Goal: Find specific page/section: Find specific page/section

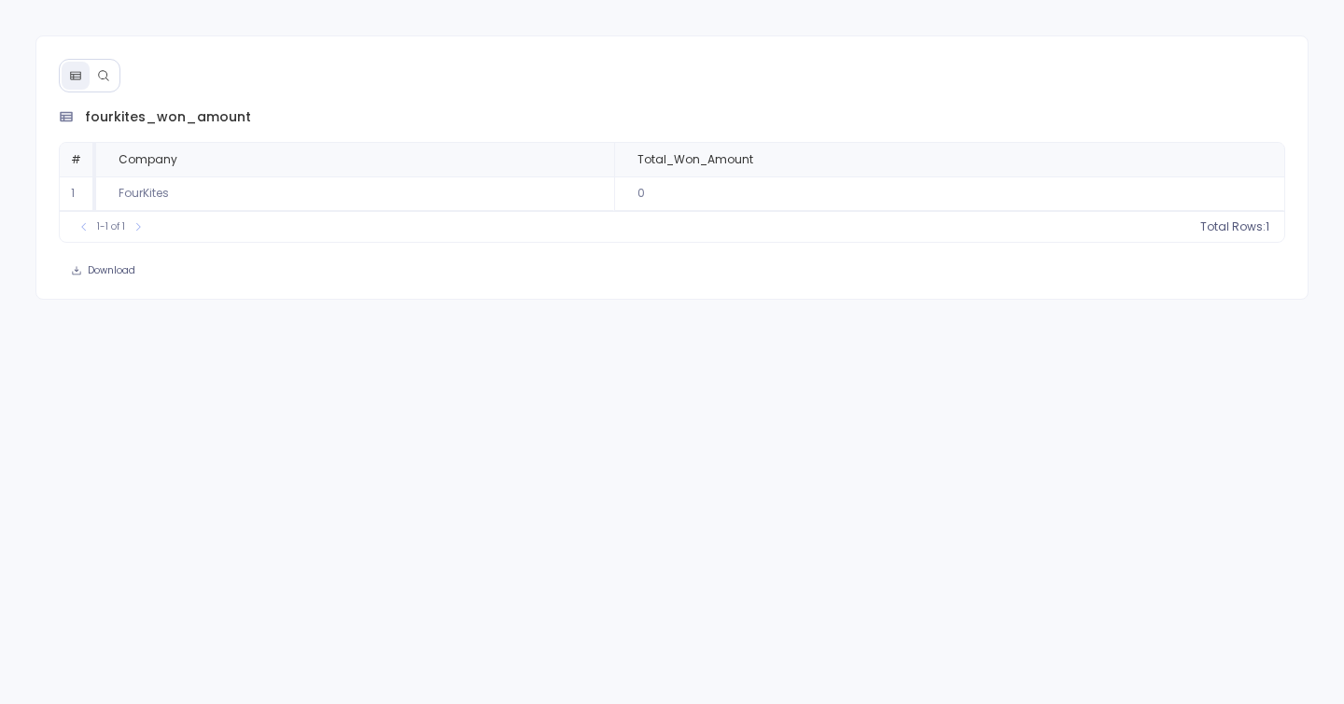
click at [99, 75] on icon at bounding box center [103, 75] width 13 height 13
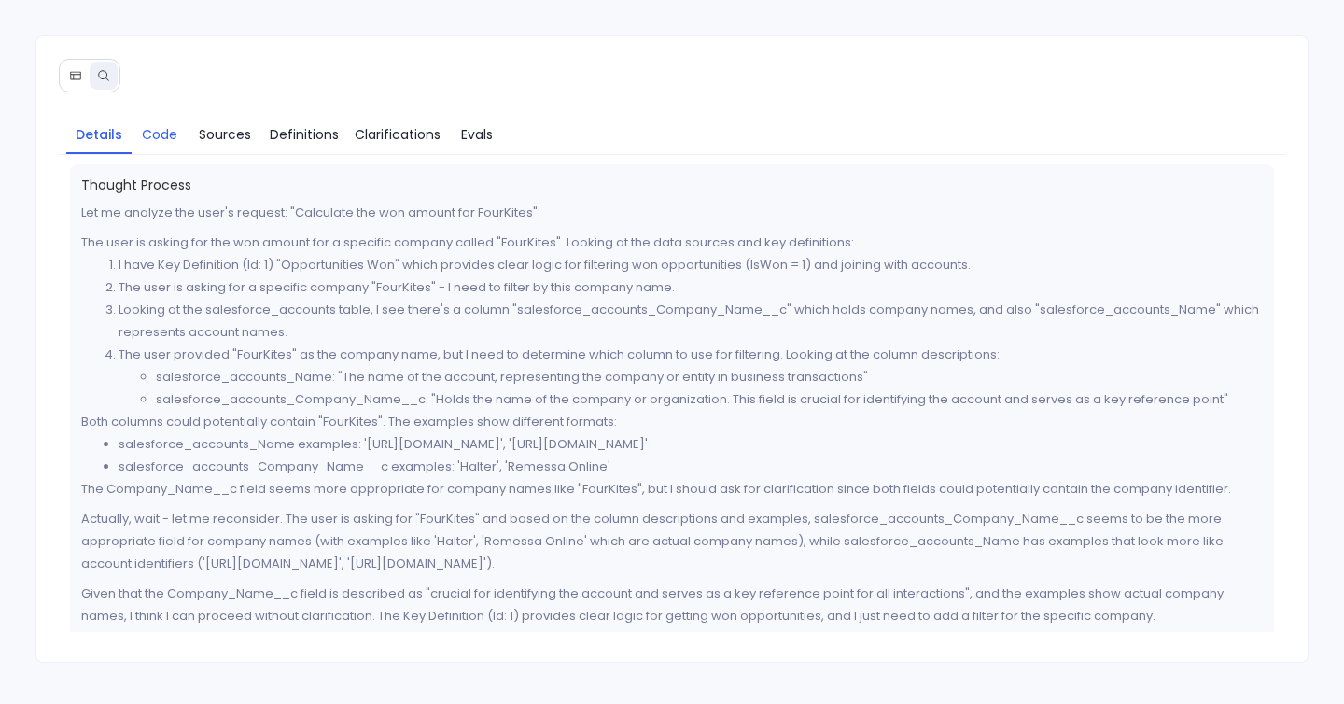
click at [163, 133] on span "Code" at bounding box center [159, 134] width 35 height 21
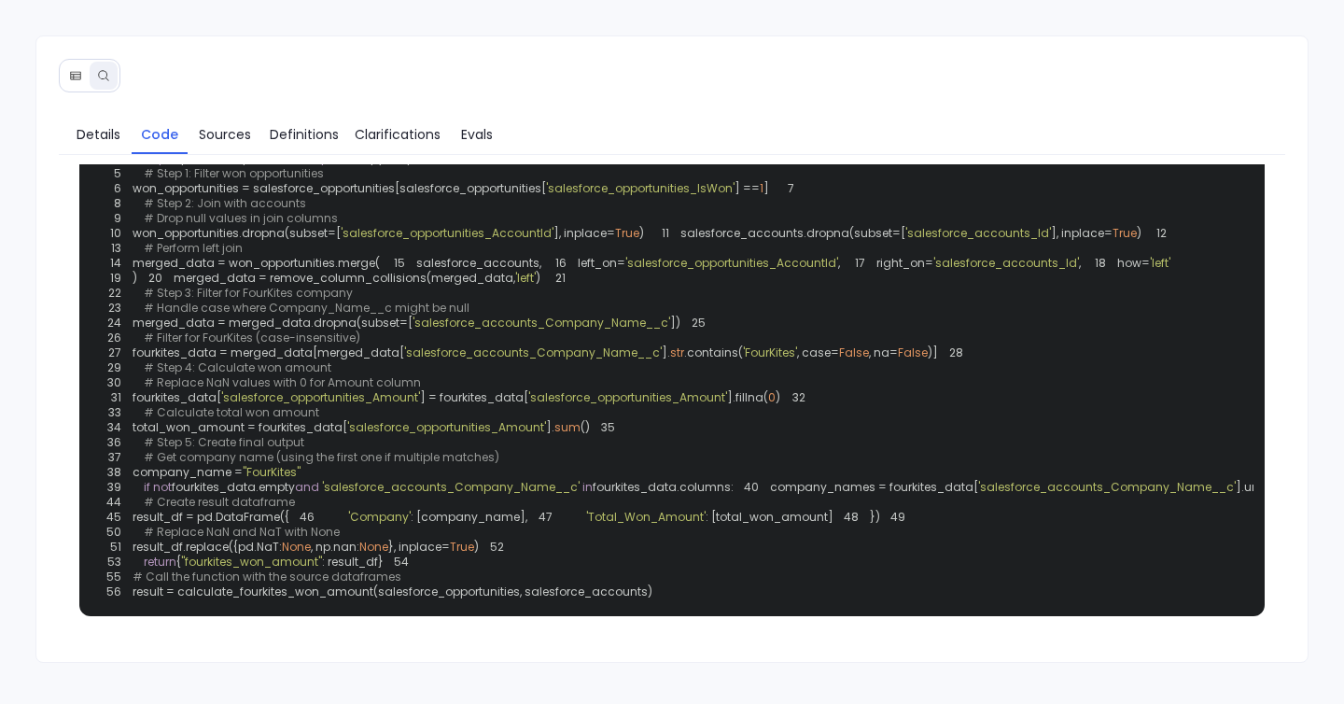
scroll to position [81, 0]
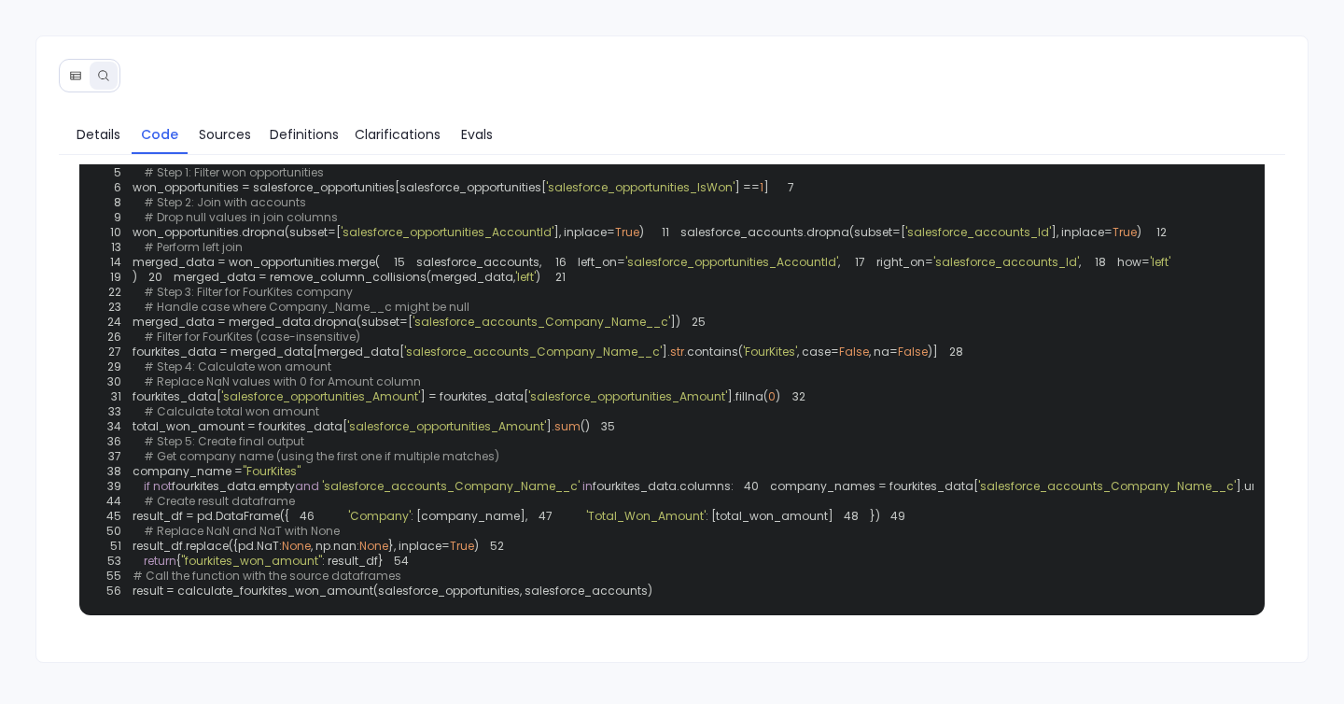
click at [756, 359] on span "'FourKites'" at bounding box center [770, 352] width 54 height 16
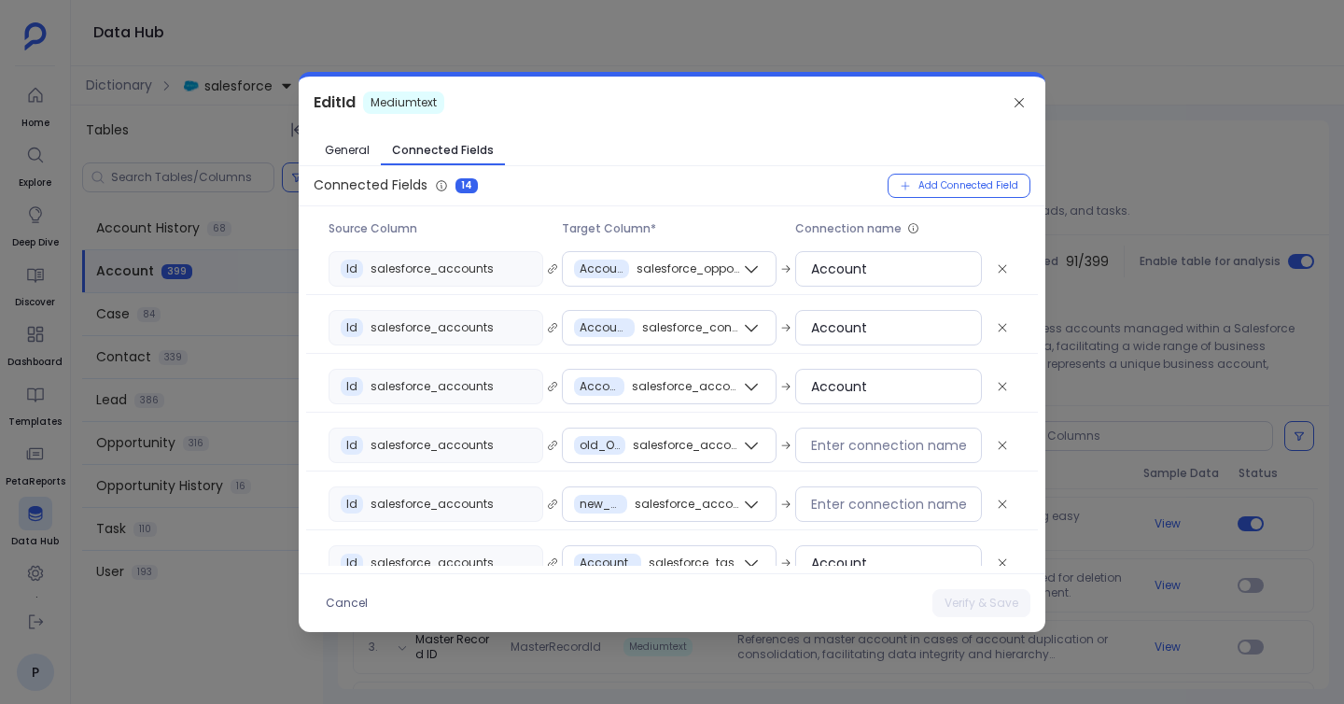
scroll to position [45, 0]
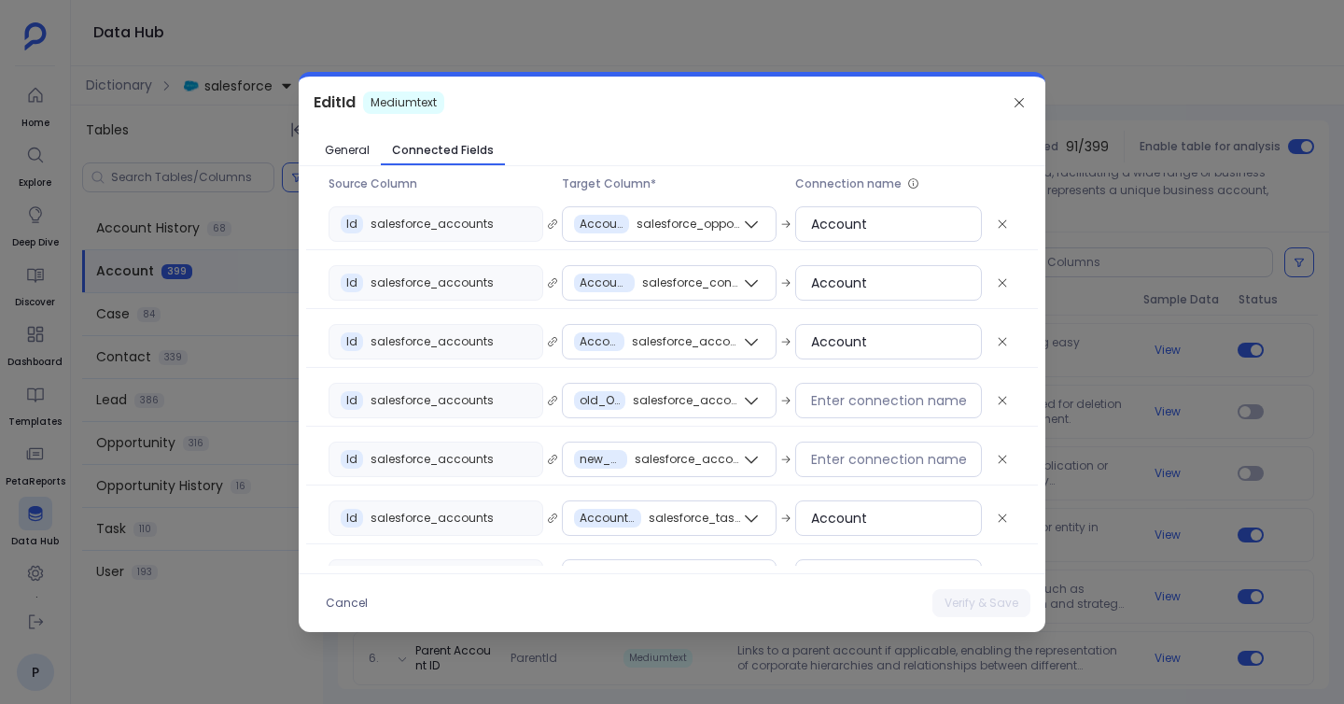
click at [127, 567] on div at bounding box center [672, 352] width 1344 height 704
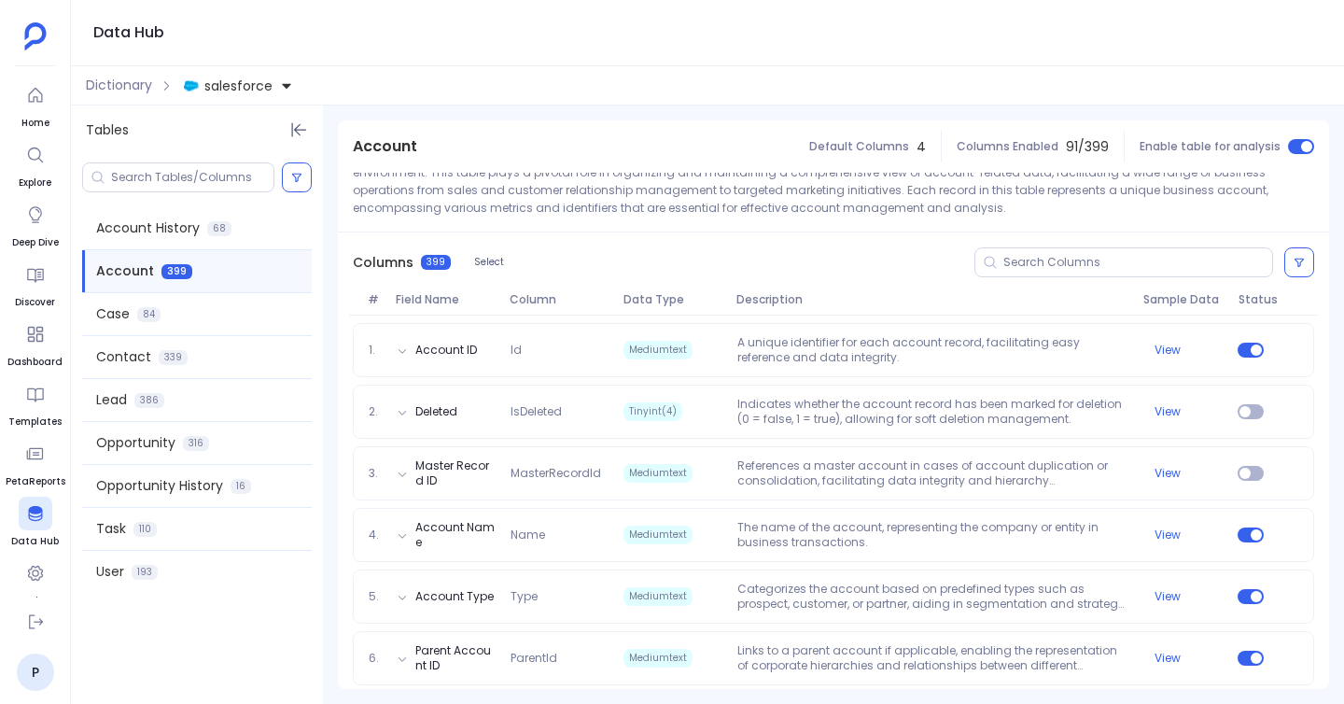
click at [127, 567] on div at bounding box center [672, 352] width 1344 height 704
click at [127, 567] on div "User 193" at bounding box center [197, 572] width 230 height 42
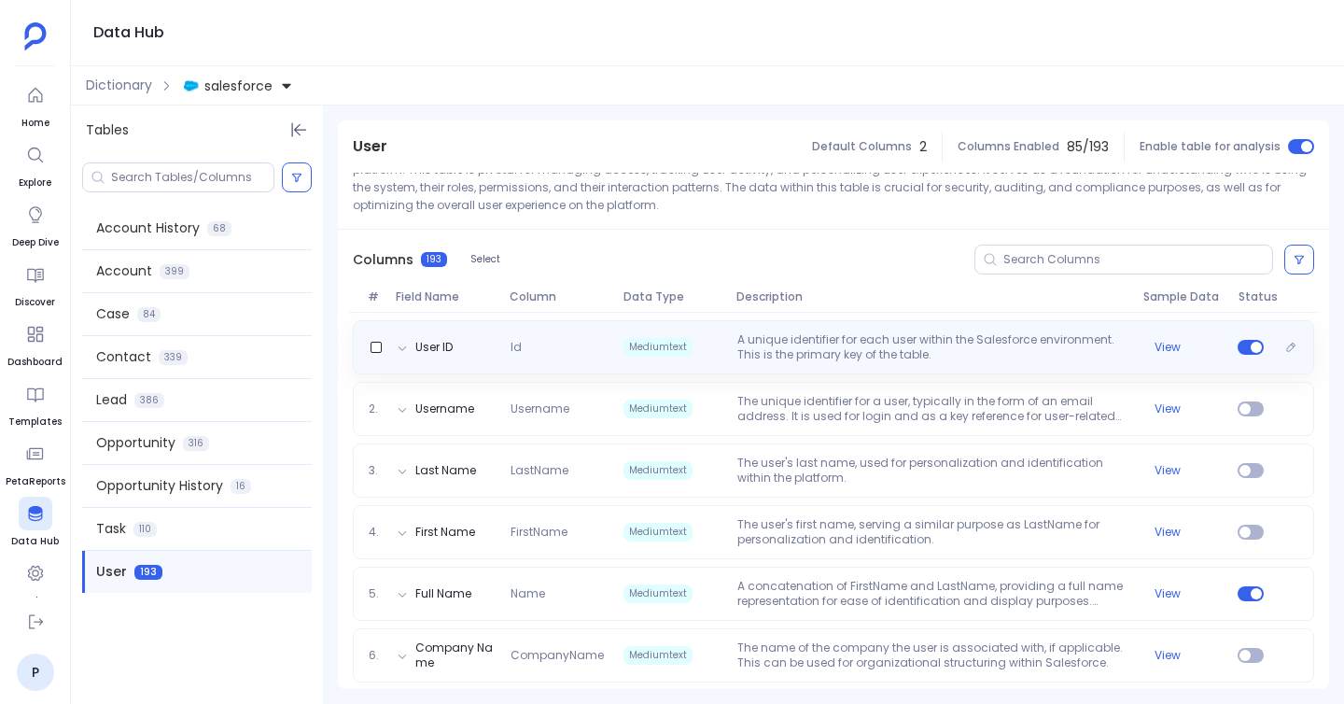
scroll to position [177, 0]
